Goal: Book appointment/travel/reservation

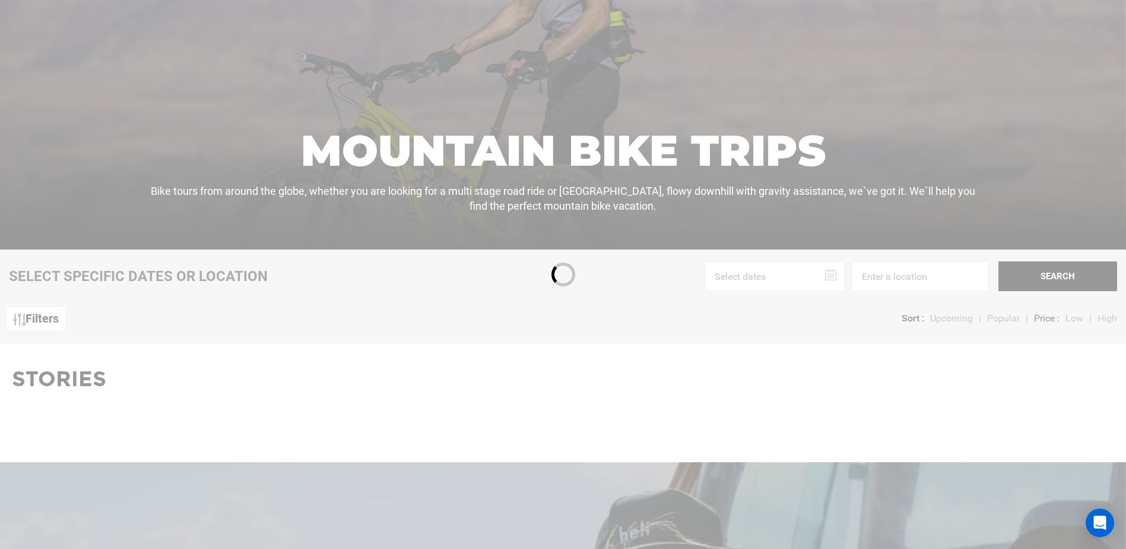
scroll to position [238, 0]
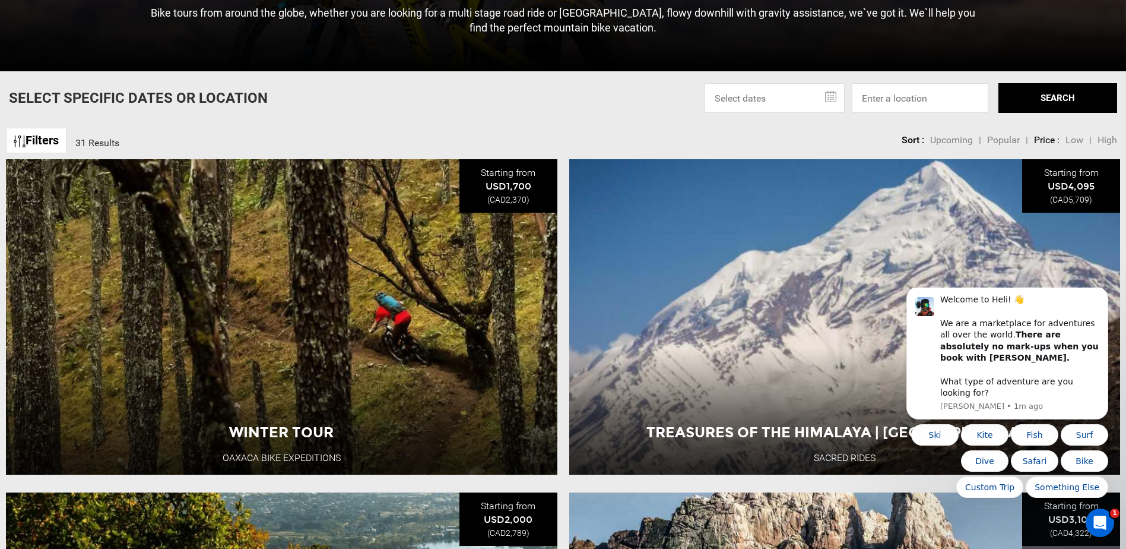
scroll to position [416, 0]
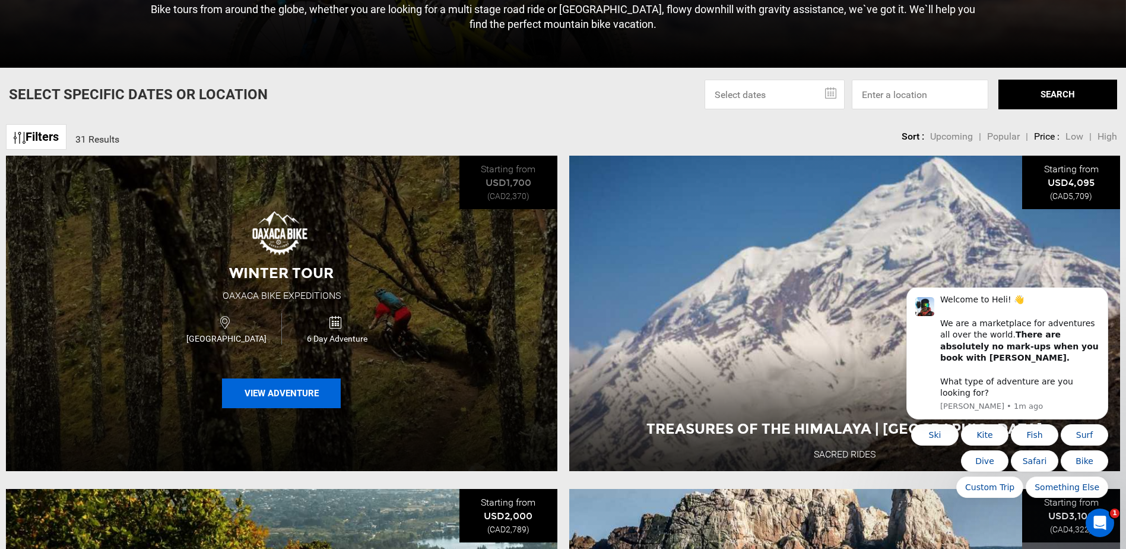
click at [285, 391] on button "View Adventure" at bounding box center [281, 393] width 119 height 30
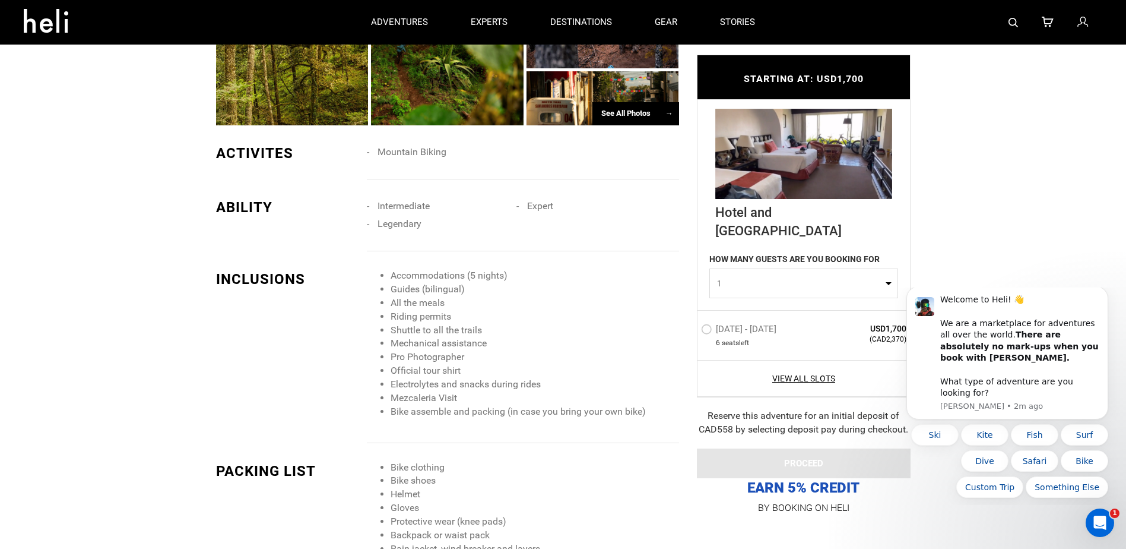
scroll to position [772, 0]
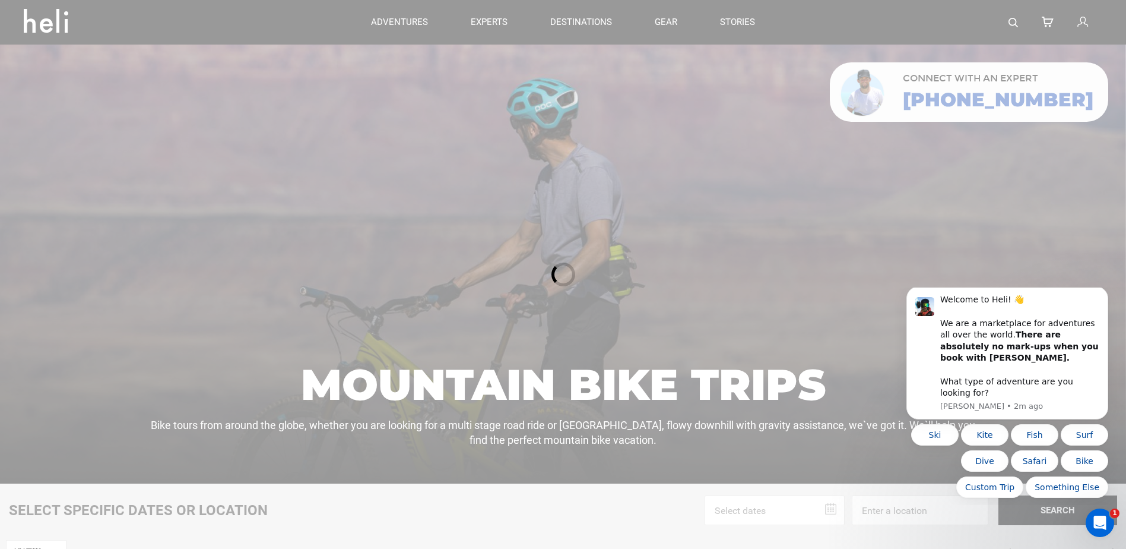
scroll to position [238, 0]
